Goal: Task Accomplishment & Management: Use online tool/utility

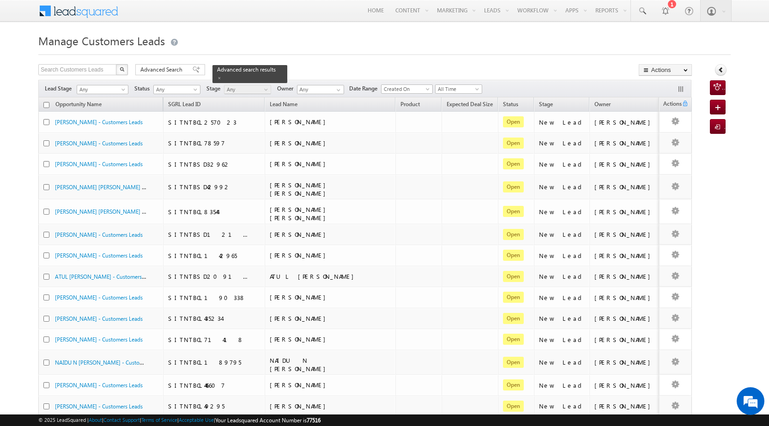
click at [159, 76] on div "Search Customers Leads X 879 results found Advanced Search Advanced search resu…" at bounding box center [364, 70] width 653 height 13
click at [159, 72] on span "Advanced Search" at bounding box center [162, 70] width 45 height 8
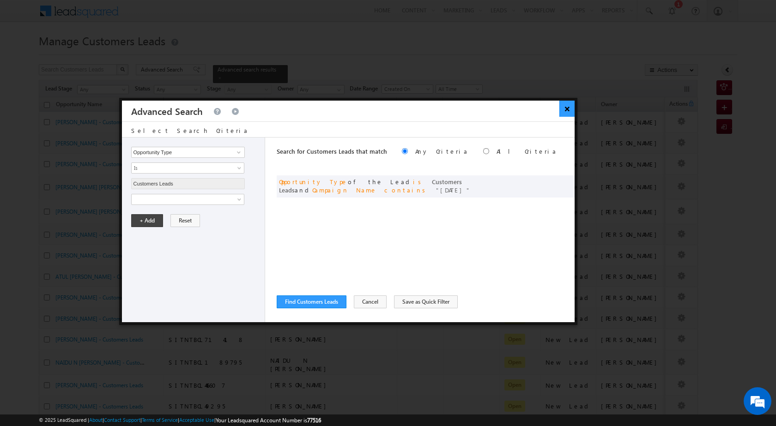
click at [570, 104] on button "×" at bounding box center [566, 109] width 15 height 16
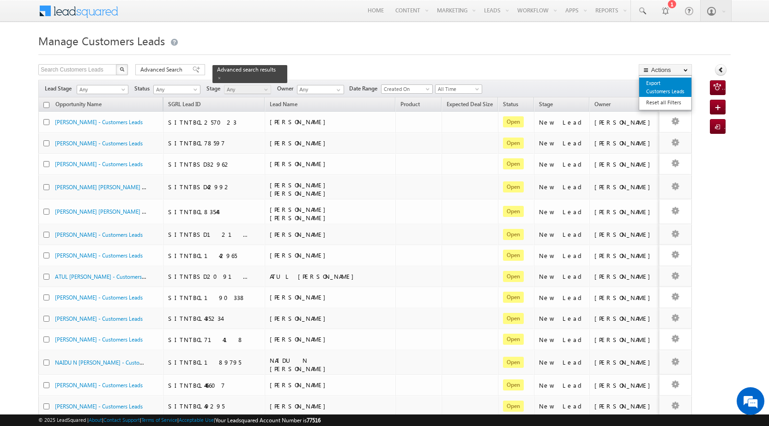
click at [661, 85] on link "Export Customers Leads" at bounding box center [665, 87] width 52 height 19
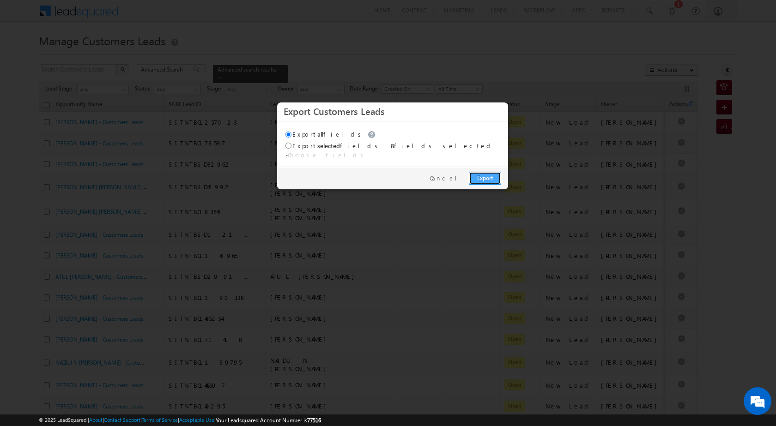
click at [487, 172] on link "Export" at bounding box center [485, 178] width 32 height 13
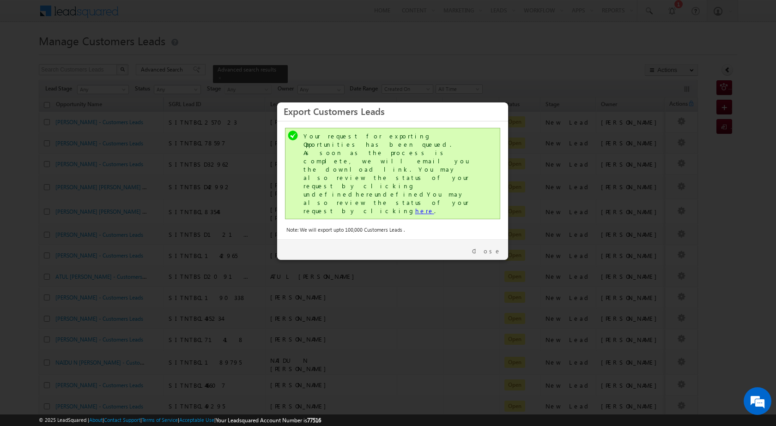
click at [415, 207] on link "here" at bounding box center [424, 211] width 19 height 8
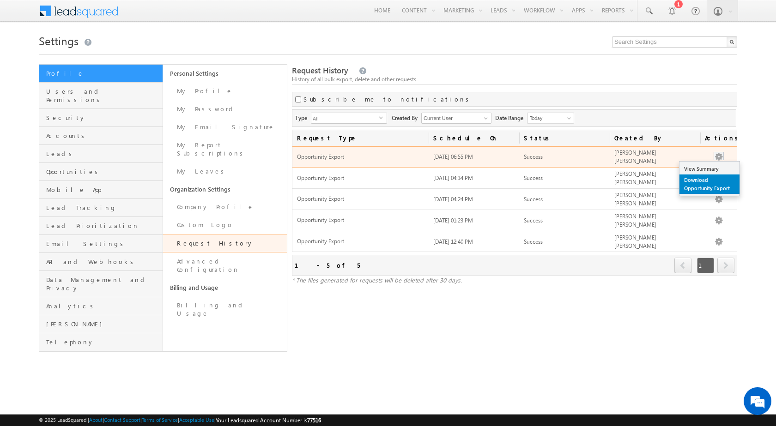
click at [712, 179] on link "Download Opportunity Export" at bounding box center [709, 184] width 60 height 19
